Goal: Task Accomplishment & Management: Manage account settings

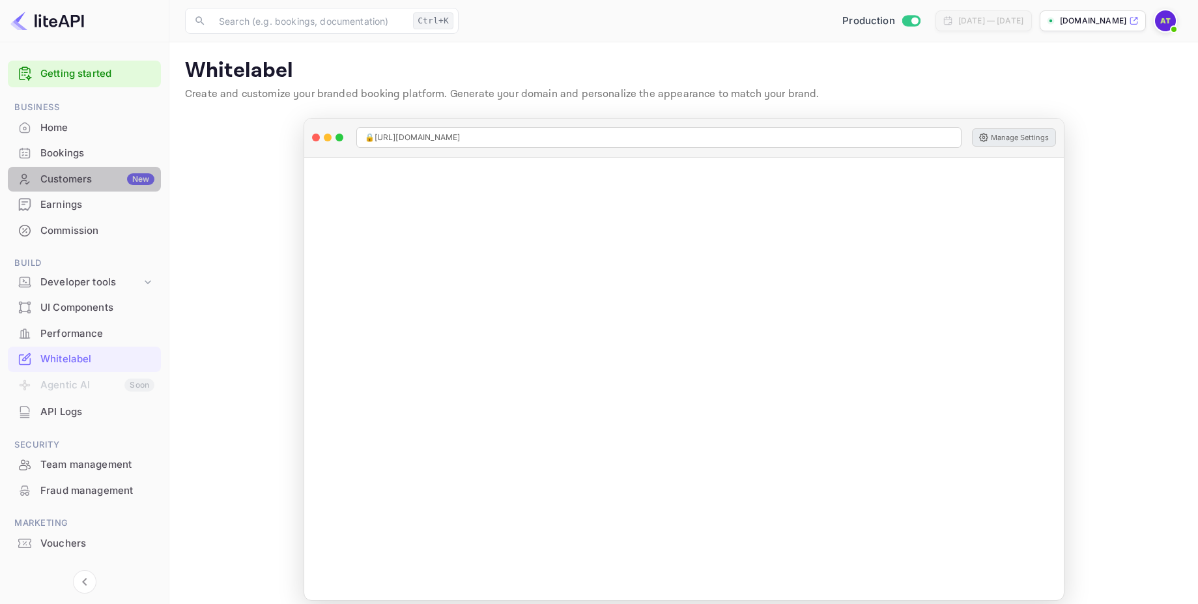
click at [88, 175] on div "Customers New" at bounding box center [97, 179] width 114 height 15
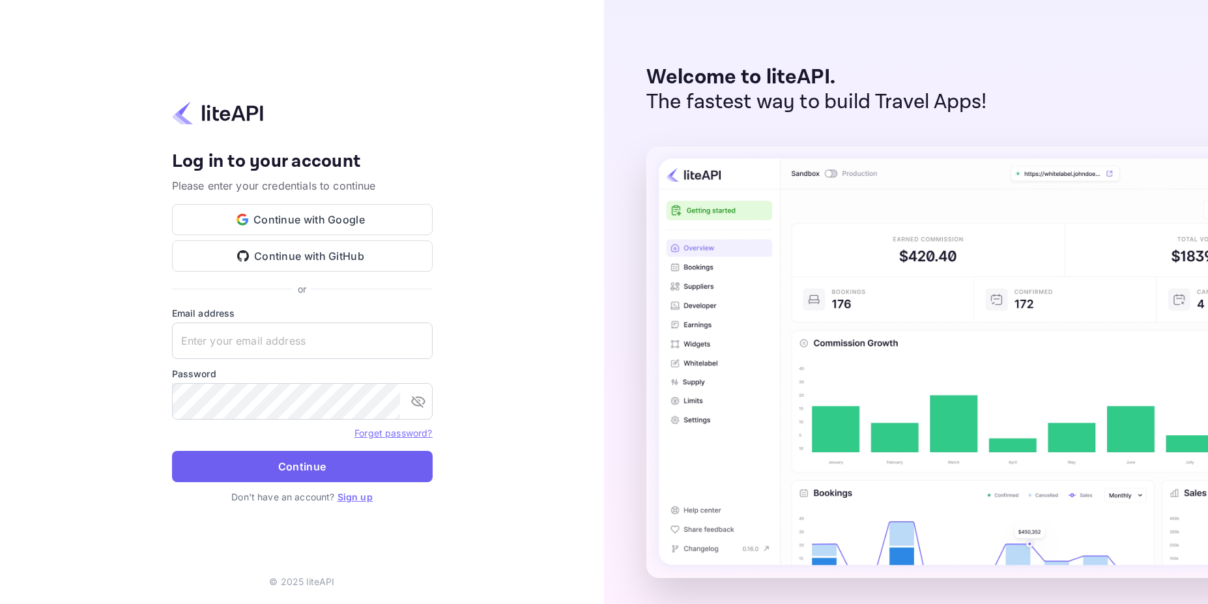
type input "developers@amigo.app"
click at [265, 463] on button "Continue" at bounding box center [302, 466] width 261 height 31
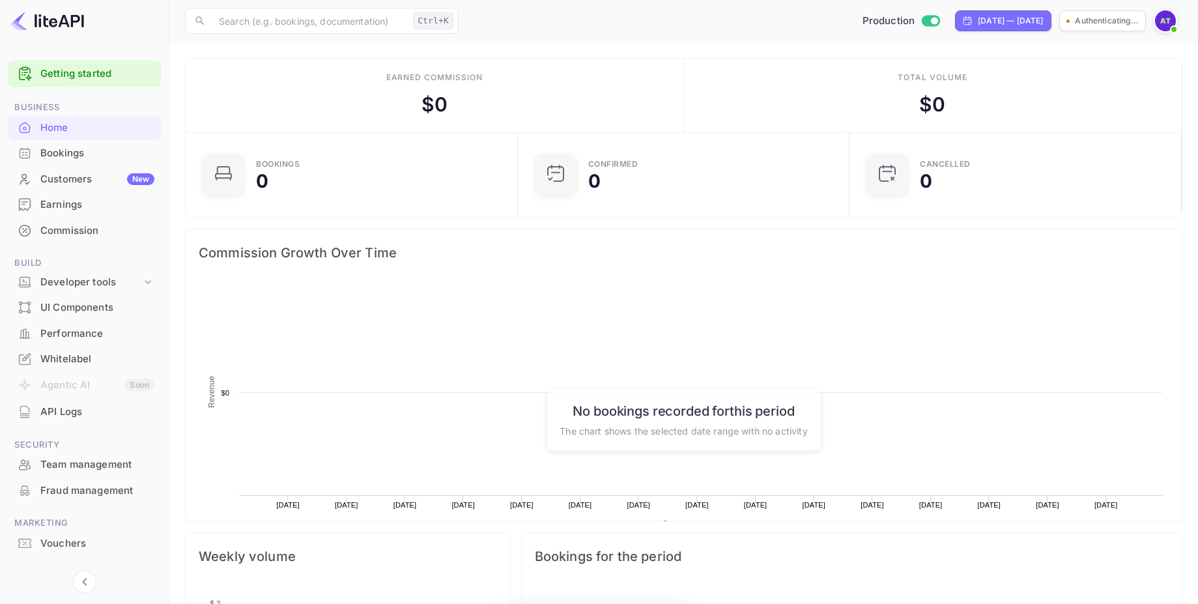
scroll to position [10, 10]
click at [46, 182] on div "Customers New" at bounding box center [97, 179] width 114 height 15
